Goal: Task Accomplishment & Management: Manage account settings

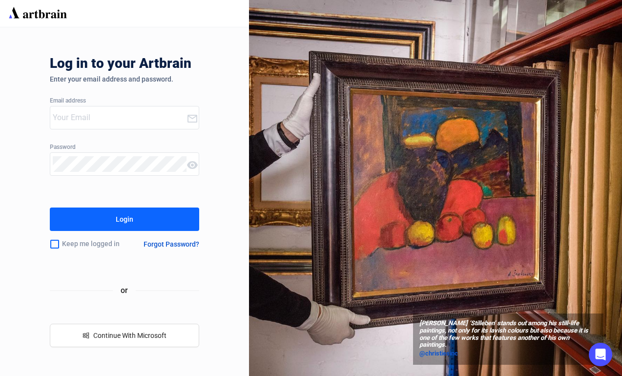
type input "[PERSON_NAME][EMAIL_ADDRESS][DOMAIN_NAME]"
click at [112, 226] on button "Login" at bounding box center [124, 218] width 149 height 23
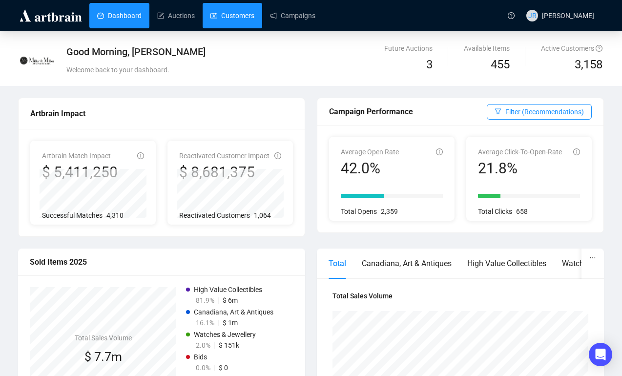
click at [234, 12] on link "Customers" at bounding box center [232, 15] width 44 height 25
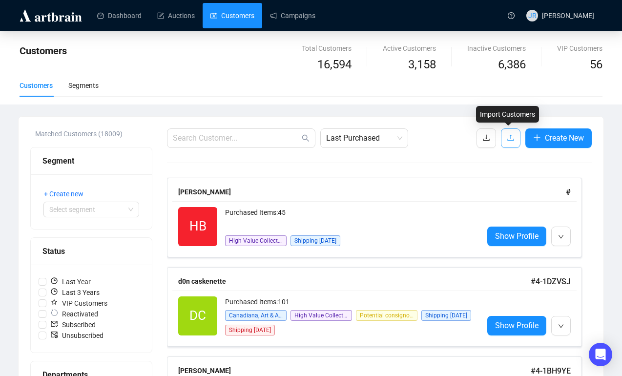
click at [504, 137] on button "button" at bounding box center [511, 138] width 20 height 20
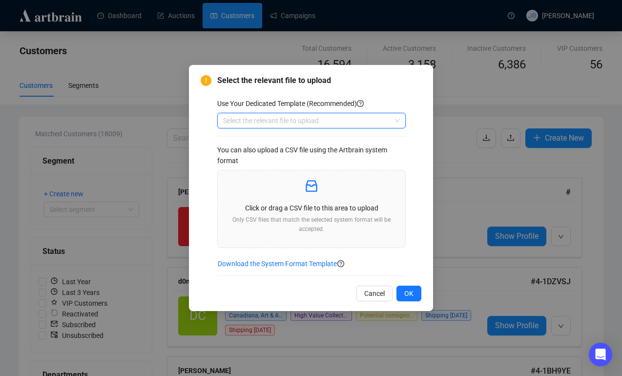
click at [360, 119] on input "search" at bounding box center [307, 120] width 168 height 15
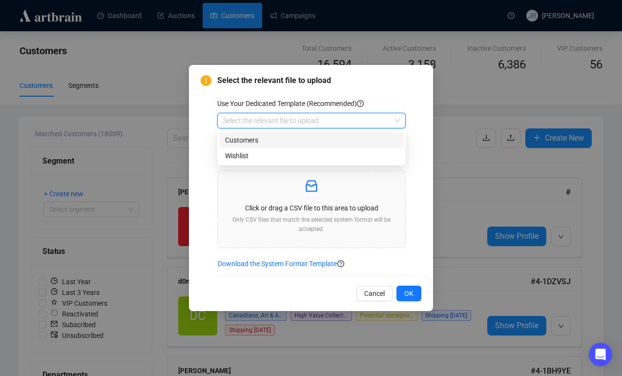
click at [356, 140] on div "Customers" at bounding box center [311, 140] width 173 height 11
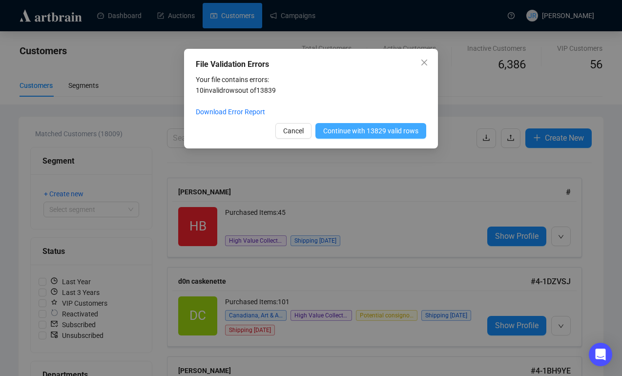
click at [343, 132] on span "Continue with 13829 valid rows" at bounding box center [370, 130] width 95 height 11
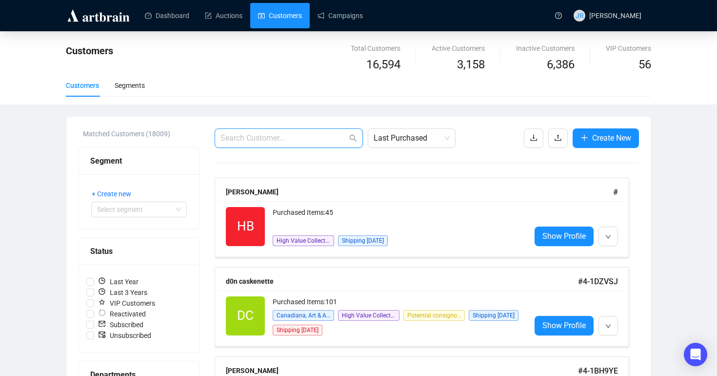
click at [262, 139] on input "text" at bounding box center [284, 138] width 127 height 12
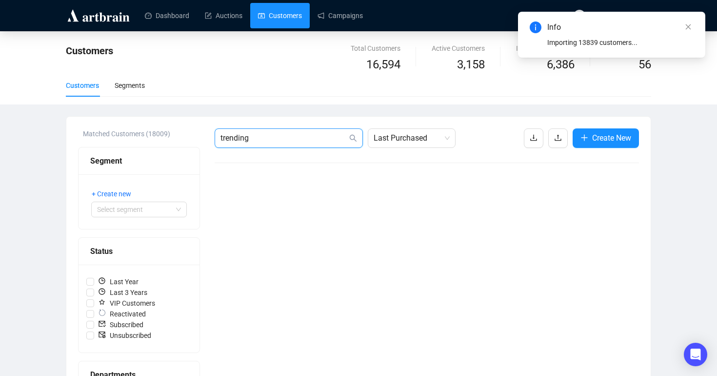
type input "trending"
click at [347, 15] on link "Campaigns" at bounding box center [340, 15] width 45 height 25
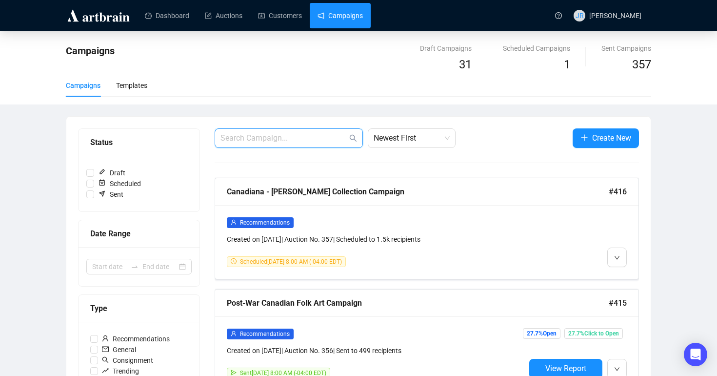
click at [284, 142] on input "text" at bounding box center [284, 138] width 127 height 12
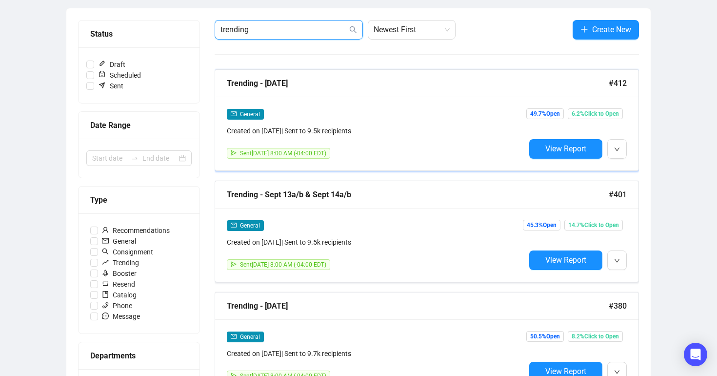
scroll to position [116, 0]
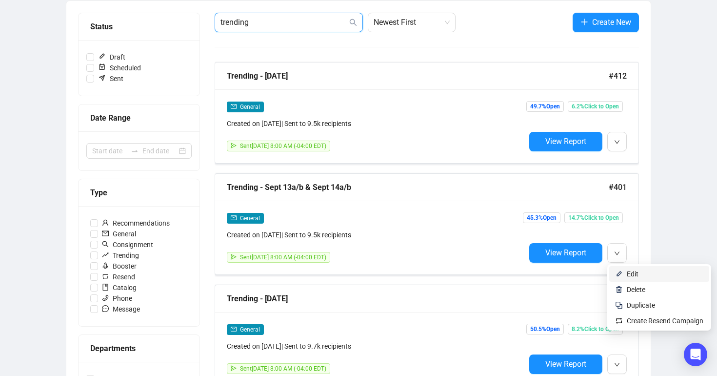
type input "trending"
click at [621, 275] on li "Edit" at bounding box center [660, 274] width 100 height 16
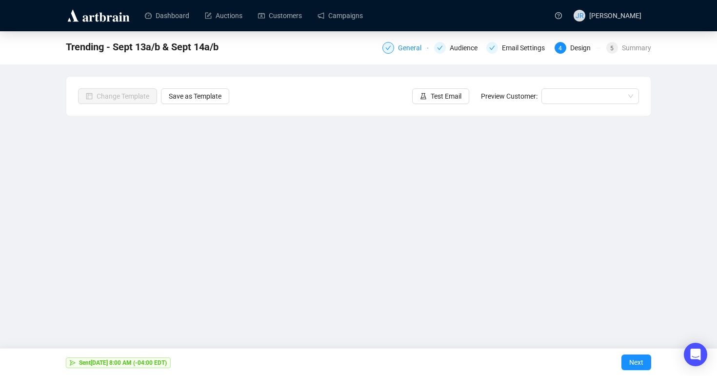
click at [401, 48] on div "General" at bounding box center [412, 48] width 29 height 12
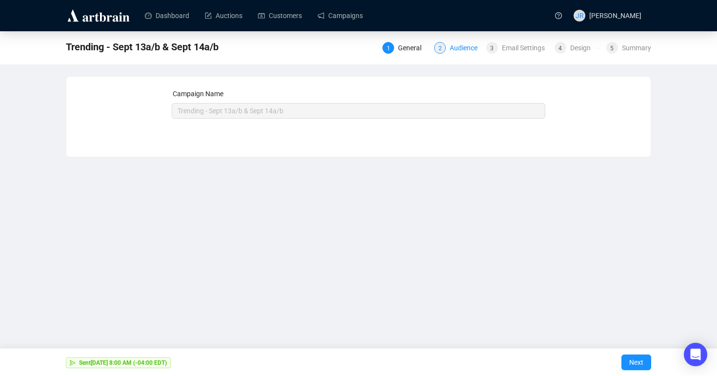
click at [444, 51] on div "2 Audience" at bounding box center [457, 48] width 46 height 12
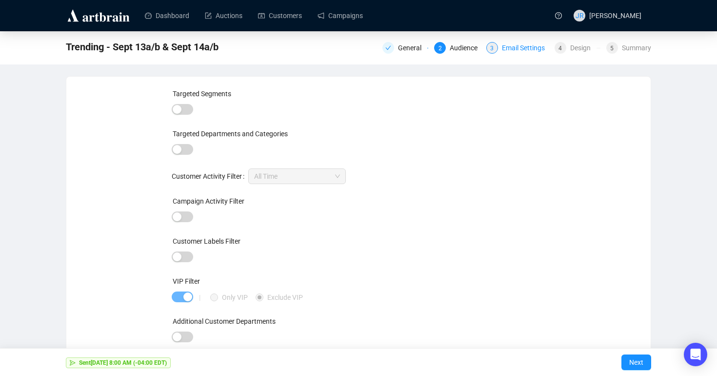
click at [515, 51] on div "Email Settings" at bounding box center [526, 48] width 49 height 12
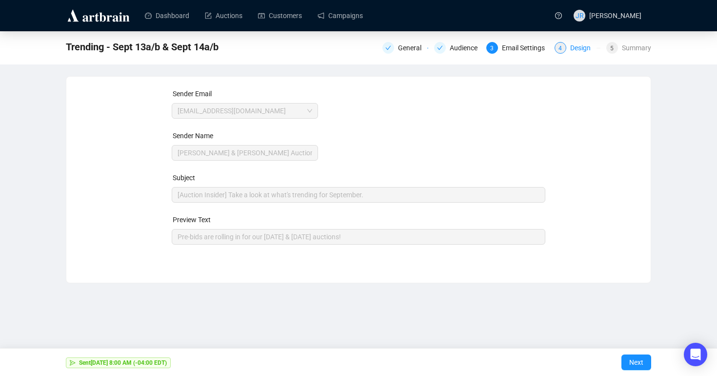
click at [564, 51] on div "4 Design" at bounding box center [578, 48] width 46 height 12
